Goal: Navigation & Orientation: Find specific page/section

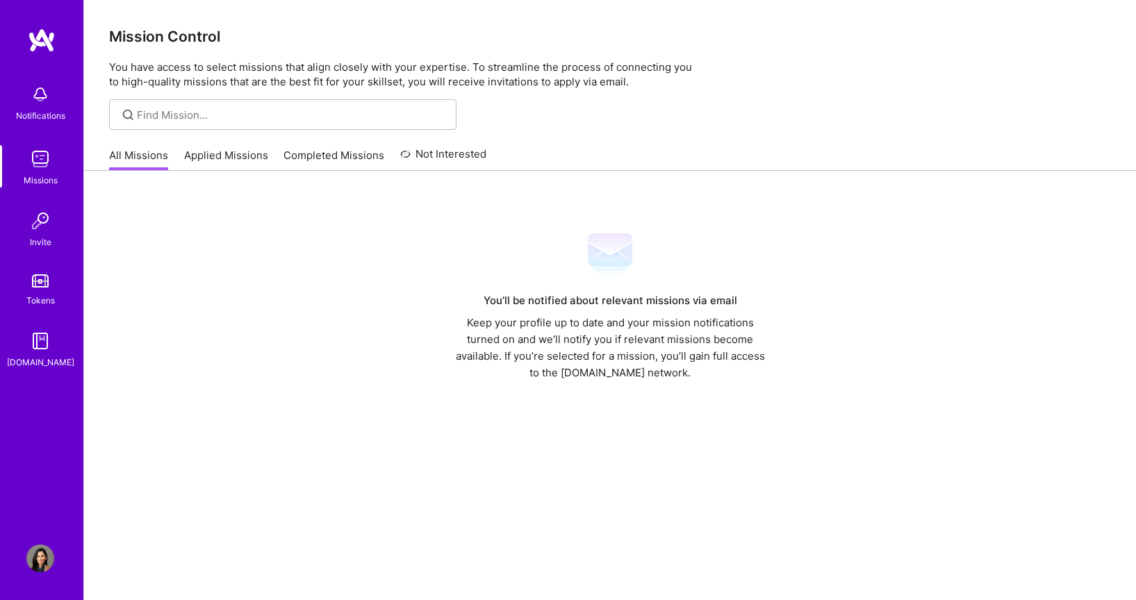
click at [69, 164] on link "Missions" at bounding box center [40, 166] width 86 height 42
click at [47, 161] on img at bounding box center [40, 159] width 28 height 28
click at [208, 154] on link "Applied Missions" at bounding box center [226, 159] width 84 height 23
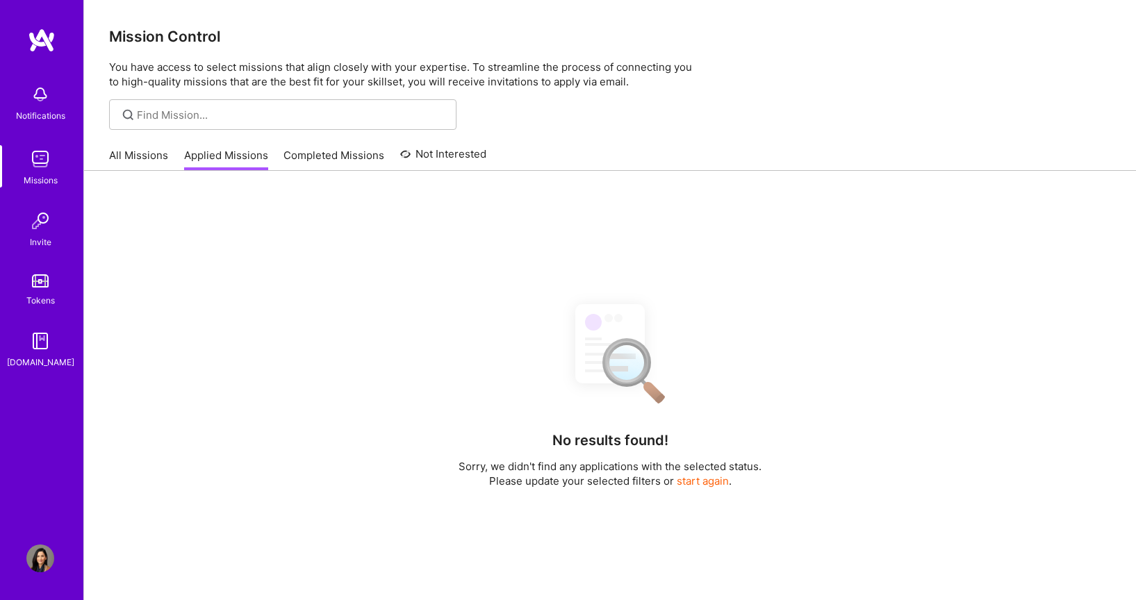
click at [351, 161] on link "Completed Missions" at bounding box center [334, 159] width 101 height 23
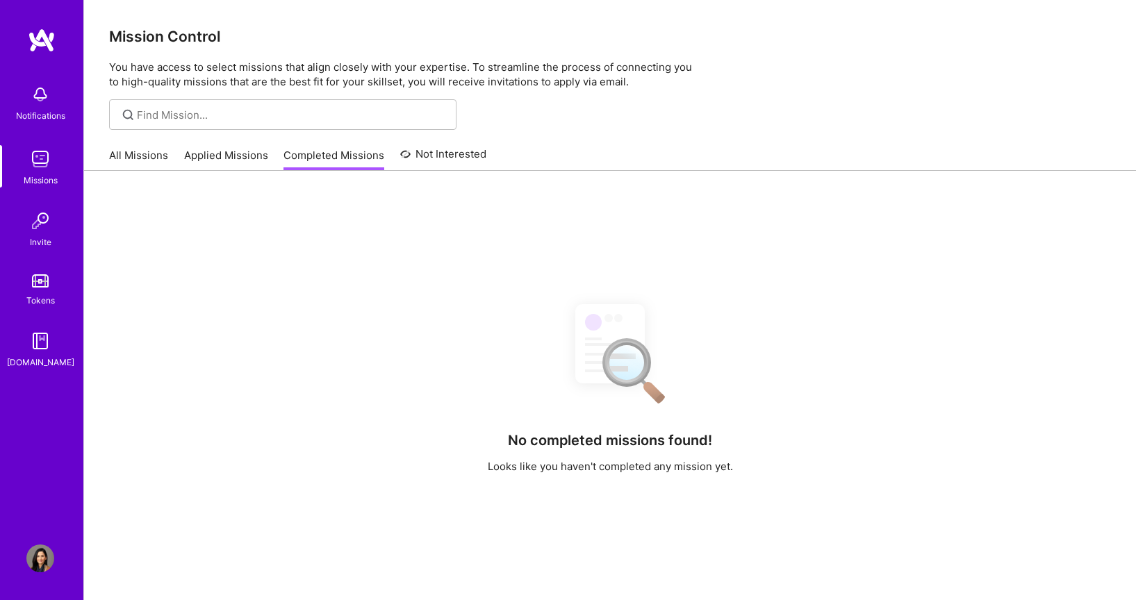
click at [38, 237] on div "Invite" at bounding box center [41, 242] width 22 height 15
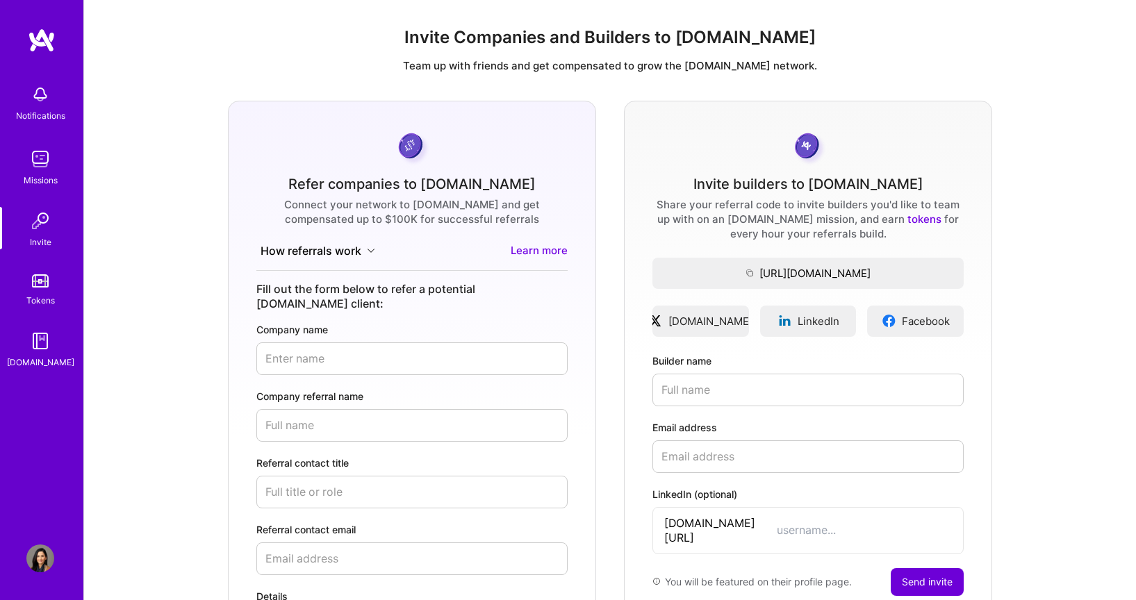
click at [42, 42] on img at bounding box center [42, 40] width 28 height 25
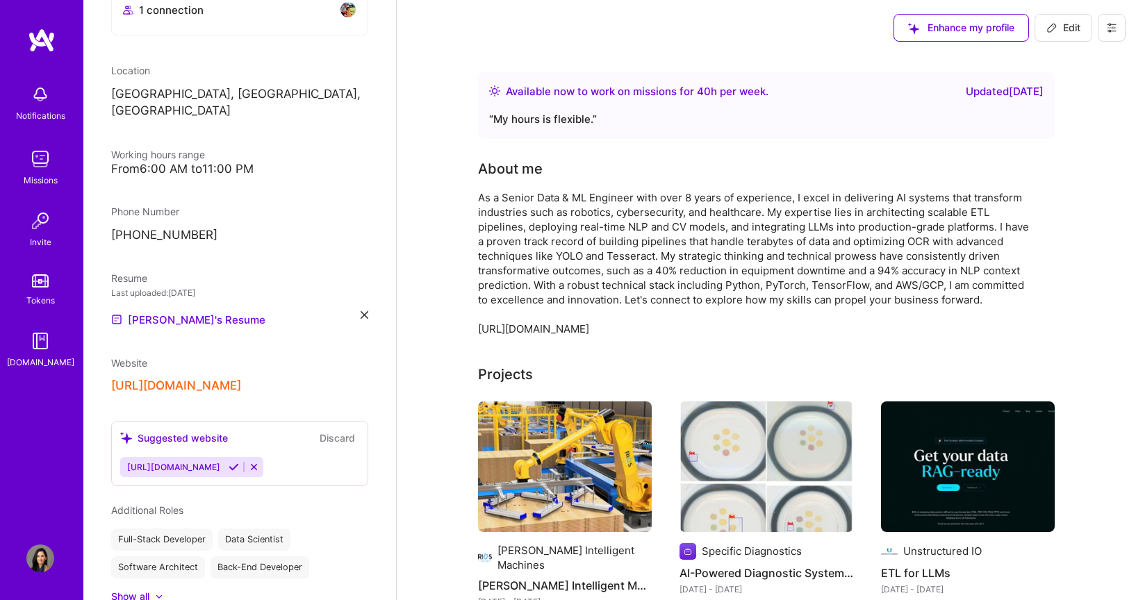
scroll to position [605, 0]
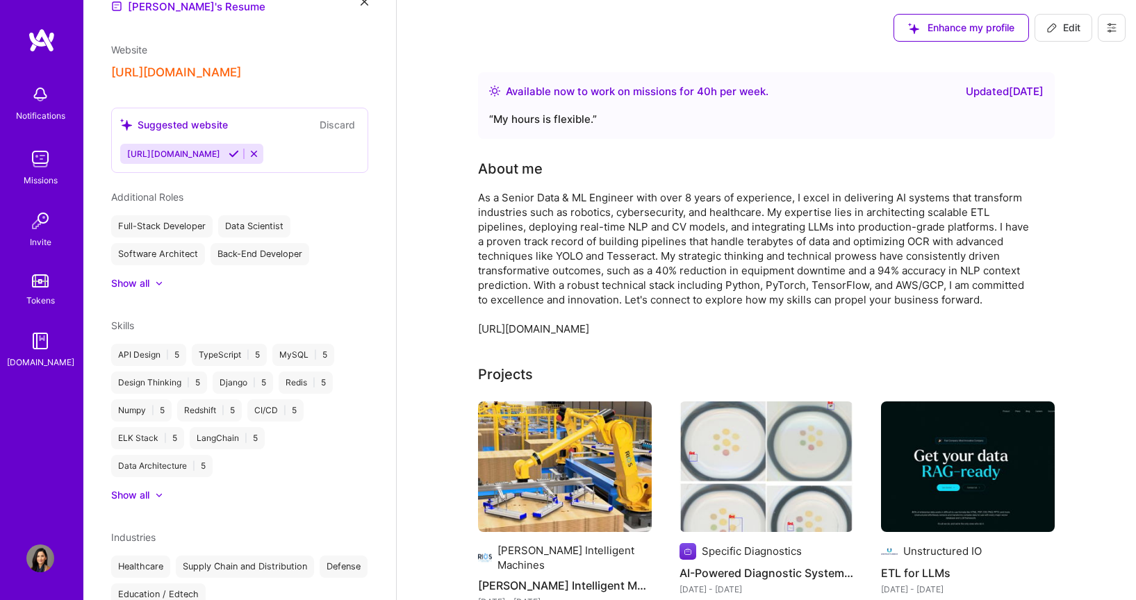
click at [46, 105] on img at bounding box center [40, 95] width 28 height 28
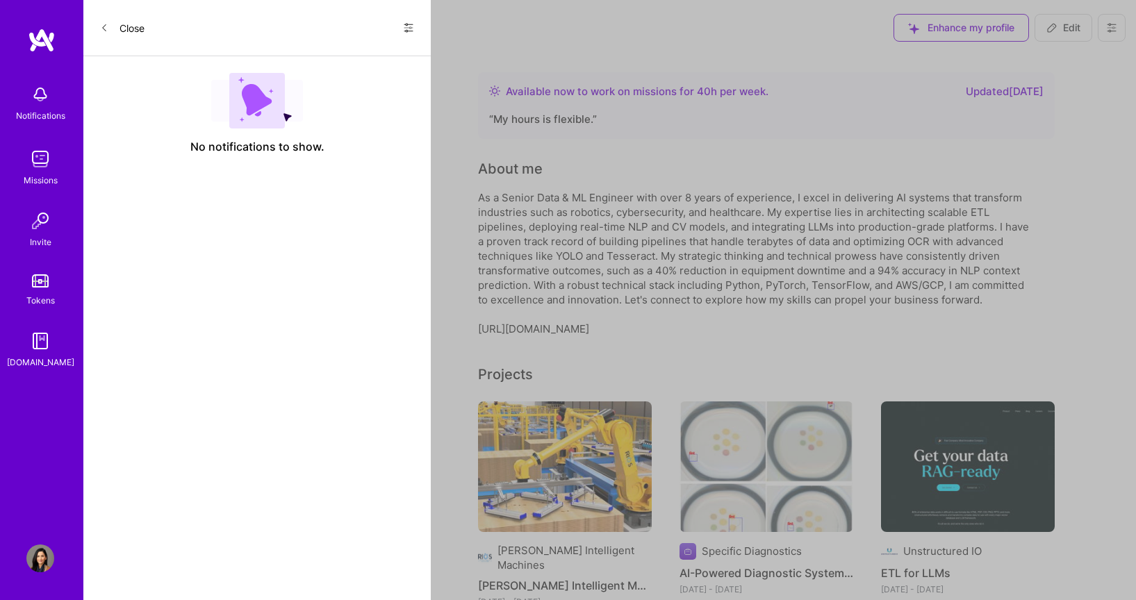
click at [127, 22] on button "Close" at bounding box center [122, 28] width 44 height 22
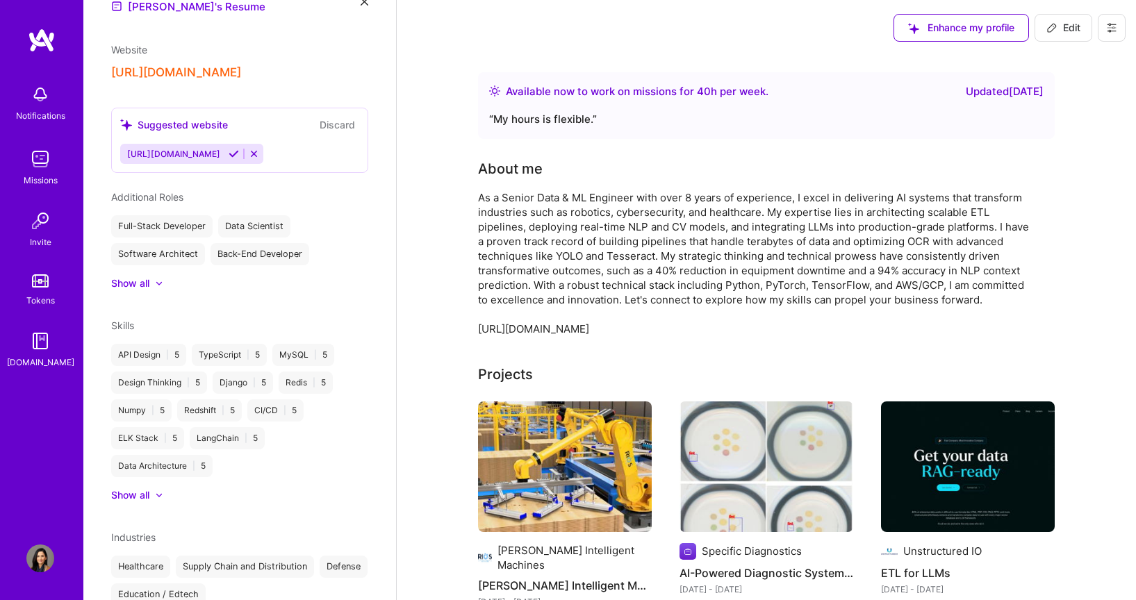
click at [48, 41] on img at bounding box center [42, 40] width 28 height 25
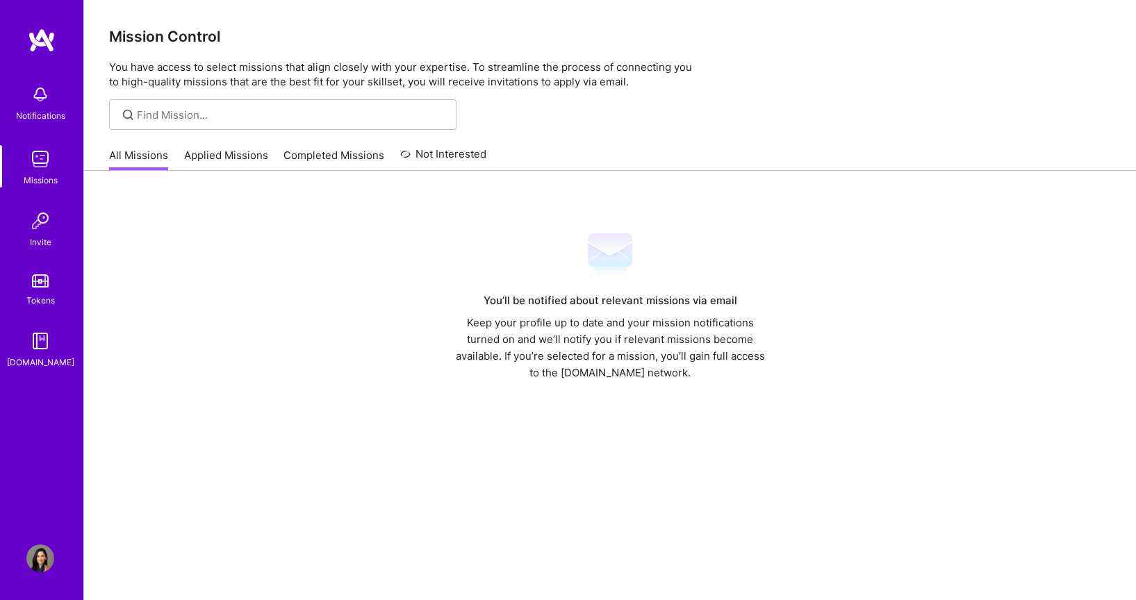
click at [48, 548] on img at bounding box center [40, 559] width 28 height 28
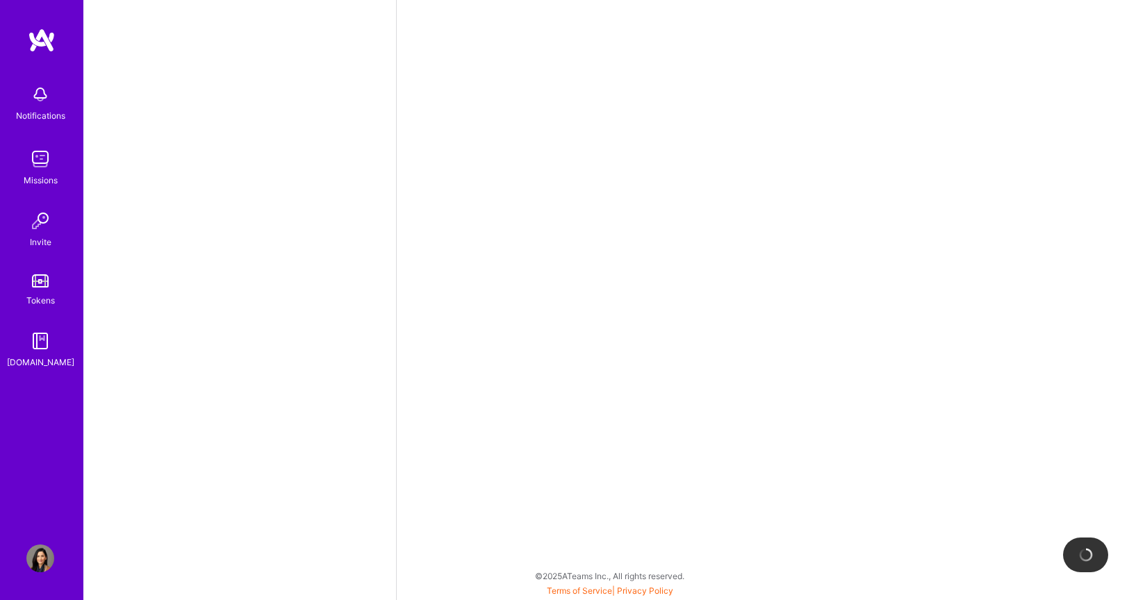
click at [47, 557] on img at bounding box center [40, 559] width 28 height 28
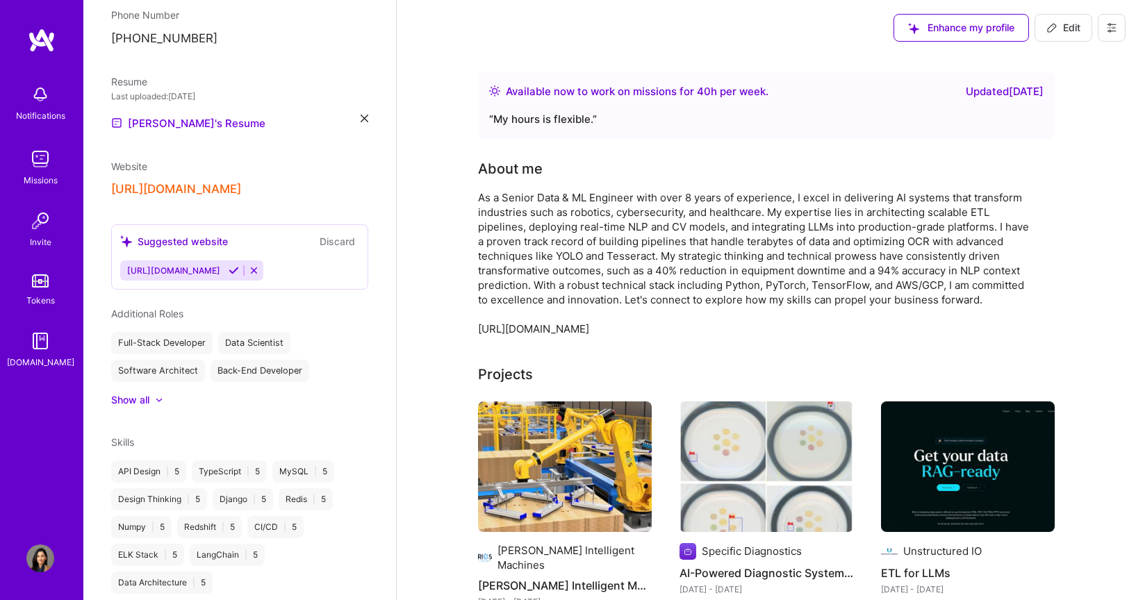
scroll to position [676, 0]
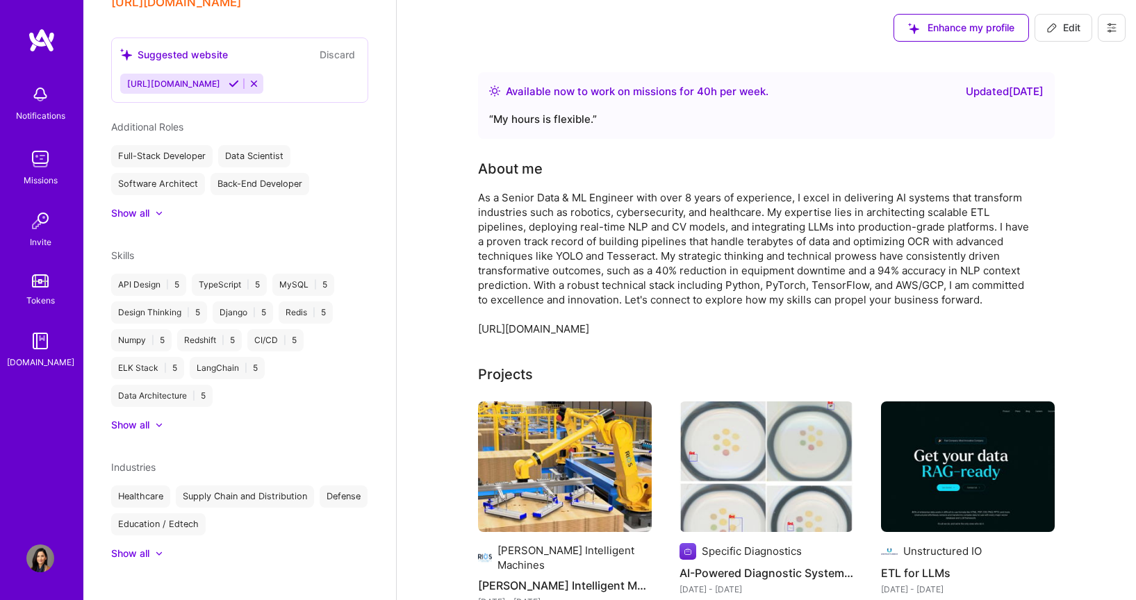
click at [47, 564] on img at bounding box center [40, 559] width 28 height 28
click at [40, 548] on img at bounding box center [40, 559] width 28 height 28
click at [38, 556] on img at bounding box center [40, 559] width 28 height 28
click at [44, 31] on img at bounding box center [42, 40] width 28 height 25
